Goal: Information Seeking & Learning: Check status

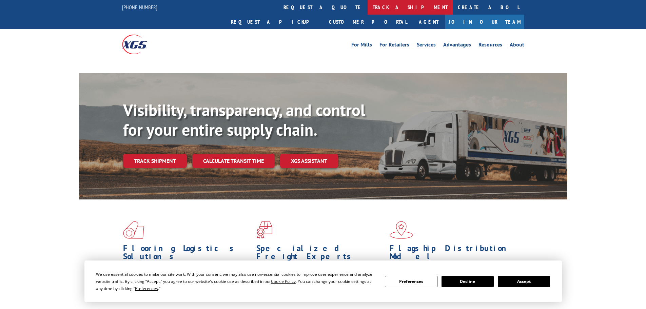
click at [368, 7] on link "track a shipment" at bounding box center [410, 7] width 85 height 15
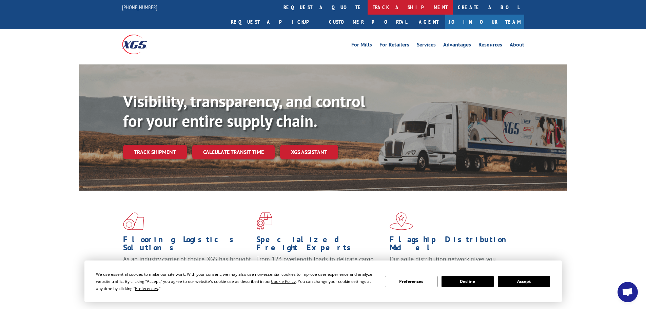
click at [368, 6] on link "track a shipment" at bounding box center [410, 7] width 85 height 15
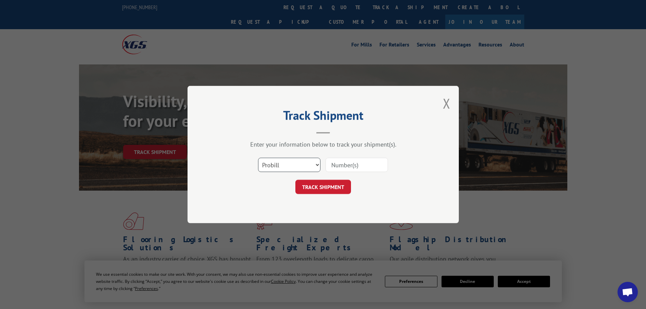
drag, startPoint x: 296, startPoint y: 167, endPoint x: 290, endPoint y: 169, distance: 5.8
click at [295, 167] on select "Select category... Probill BOL PO" at bounding box center [289, 165] width 62 height 14
select select "bol"
click at [258, 158] on select "Select category... Probill BOL PO" at bounding box center [289, 165] width 62 height 14
click at [349, 166] on input at bounding box center [357, 165] width 62 height 14
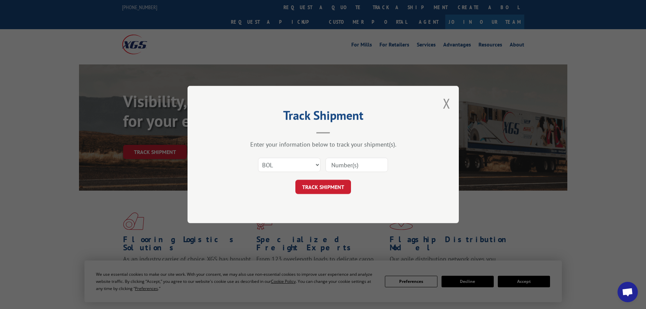
paste input "6014257"
type input "6014257"
click at [335, 191] on button "TRACK SHIPMENT" at bounding box center [324, 187] width 56 height 14
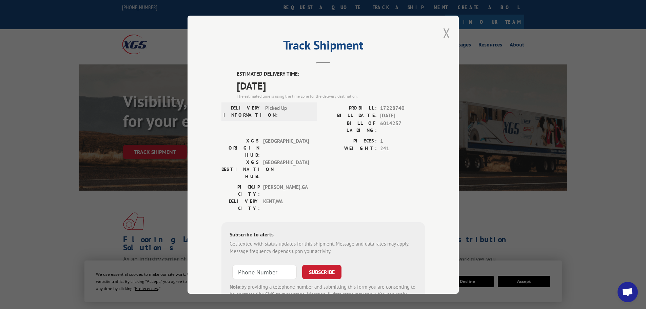
click at [445, 31] on button "Close modal" at bounding box center [446, 33] width 7 height 18
